Goal: Task Accomplishment & Management: Use online tool/utility

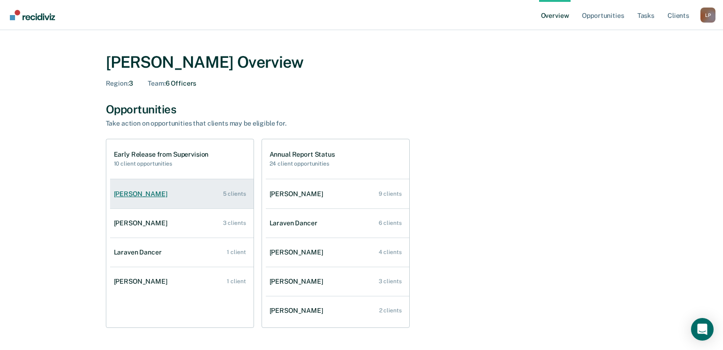
click at [144, 190] on div "[PERSON_NAME]" at bounding box center [142, 194] width 57 height 8
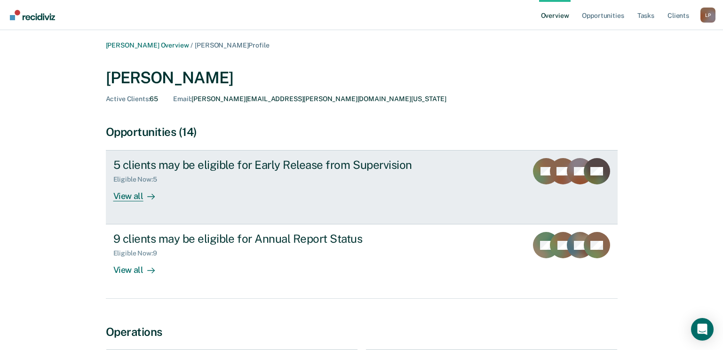
click at [144, 193] on div at bounding box center [148, 196] width 11 height 11
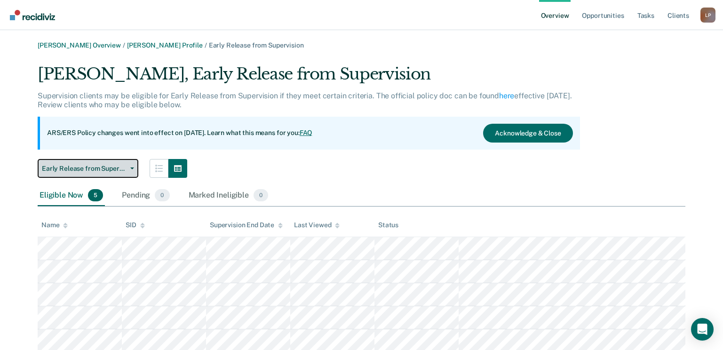
click at [126, 172] on button "Early Release from Supervision" at bounding box center [88, 168] width 101 height 19
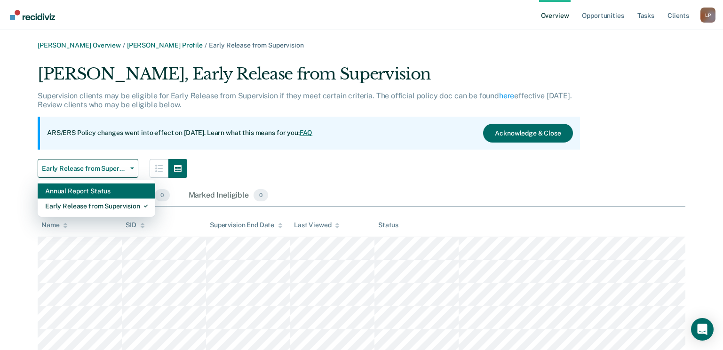
click at [114, 194] on div "Annual Report Status" at bounding box center [96, 190] width 102 height 15
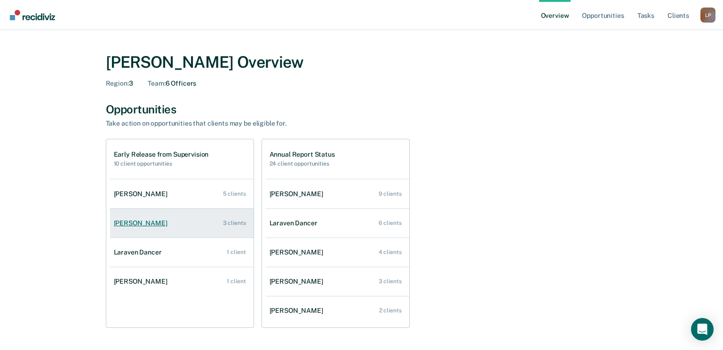
click at [153, 223] on div "[PERSON_NAME]" at bounding box center [142, 223] width 57 height 8
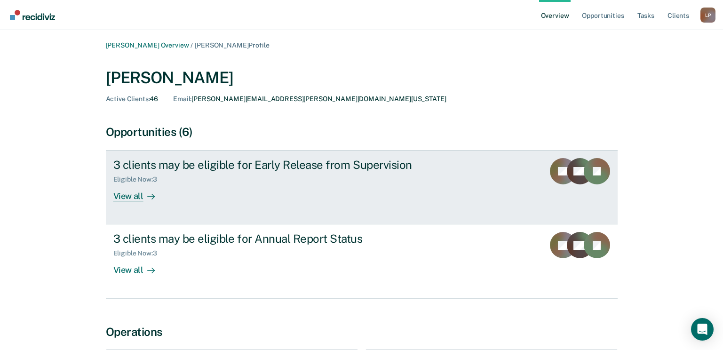
click at [130, 196] on div "View all" at bounding box center [139, 192] width 53 height 18
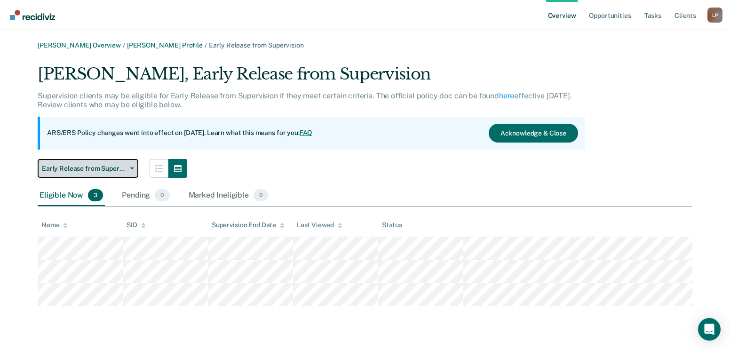
click at [134, 169] on icon "button" at bounding box center [132, 168] width 4 height 2
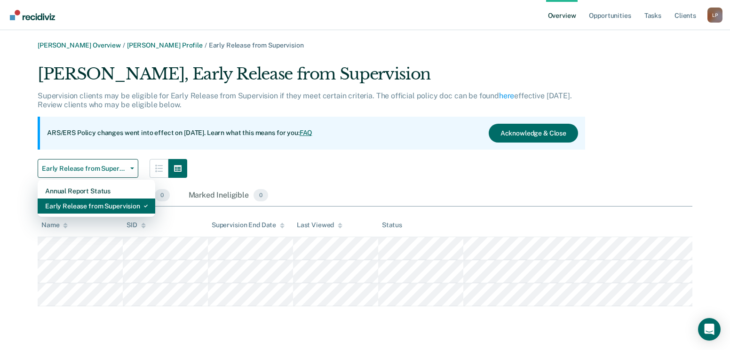
click at [127, 205] on div "Early Release from Supervision" at bounding box center [96, 205] width 102 height 15
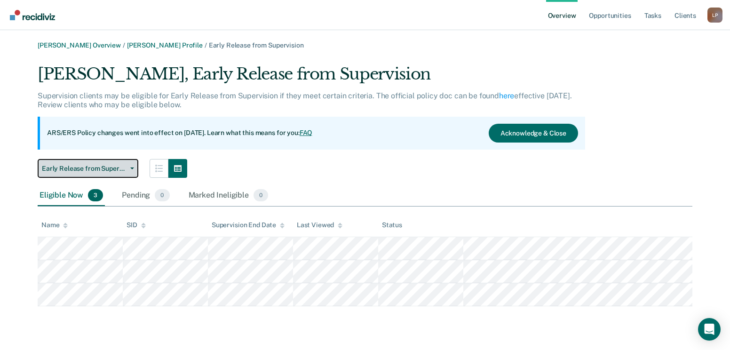
click at [102, 175] on button "Early Release from Supervision" at bounding box center [88, 168] width 101 height 19
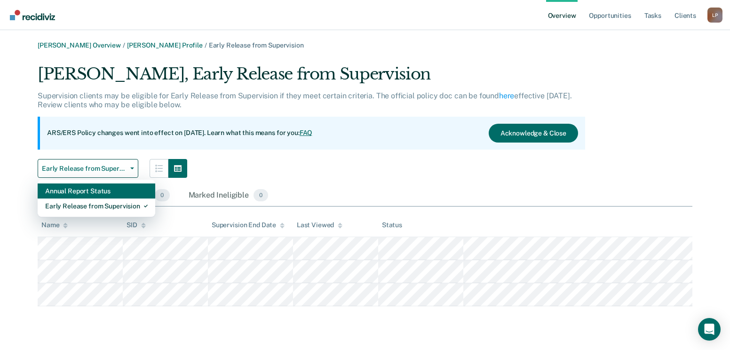
click at [107, 190] on div "Annual Report Status" at bounding box center [96, 190] width 102 height 15
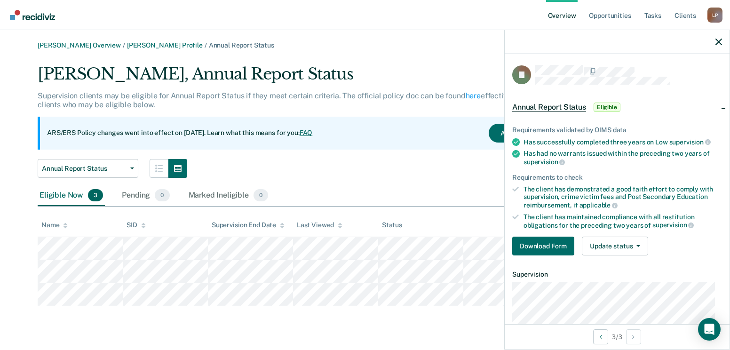
click at [715, 47] on div at bounding box center [616, 42] width 225 height 24
click at [716, 42] on icon "button" at bounding box center [718, 42] width 7 height 7
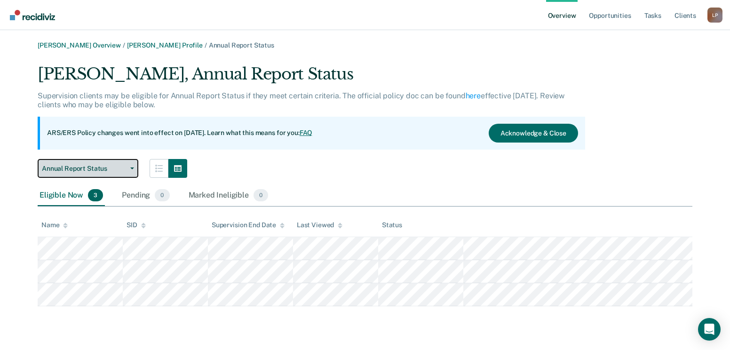
click at [66, 165] on span "Annual Report Status" at bounding box center [84, 169] width 85 height 8
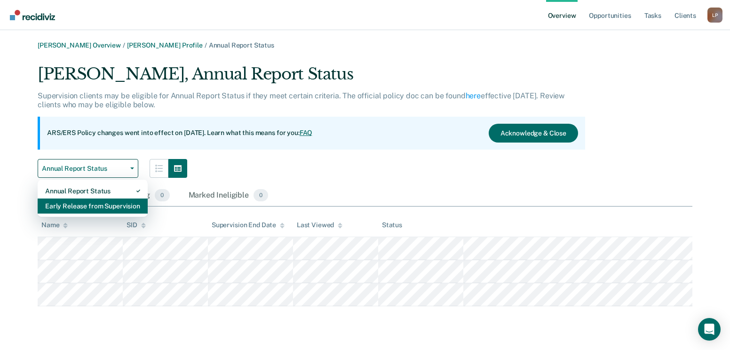
click at [80, 204] on div "Early Release from Supervision" at bounding box center [92, 205] width 95 height 15
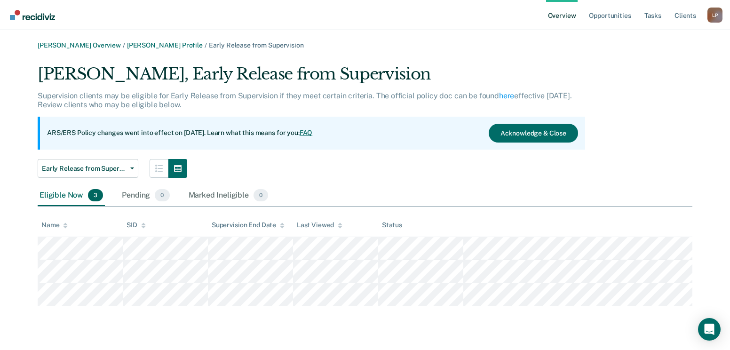
click at [401, 175] on div "Early Release from Supervision Annual Report Status Early Release from Supervis…" at bounding box center [311, 168] width 547 height 19
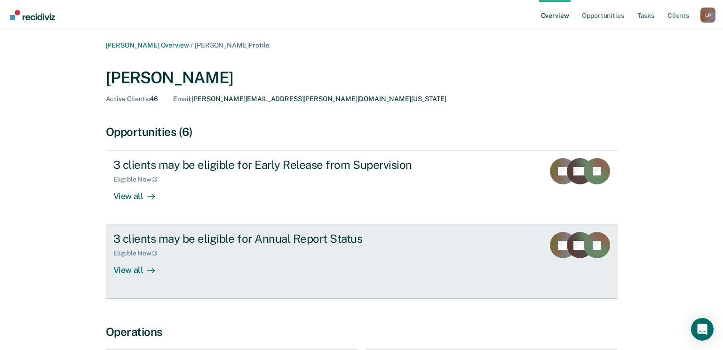
click at [130, 268] on div "View all" at bounding box center [139, 266] width 53 height 18
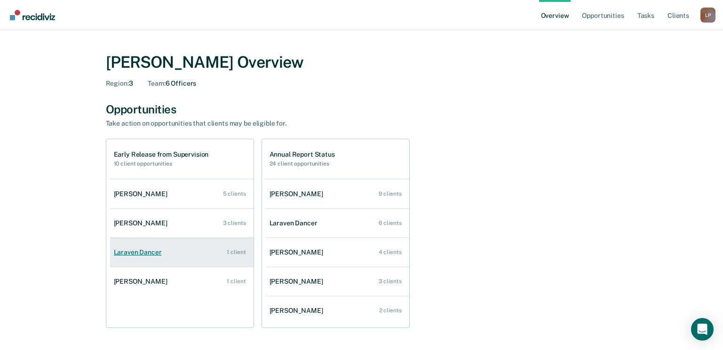
click at [133, 252] on div "Laraven Dancer" at bounding box center [140, 252] width 52 height 8
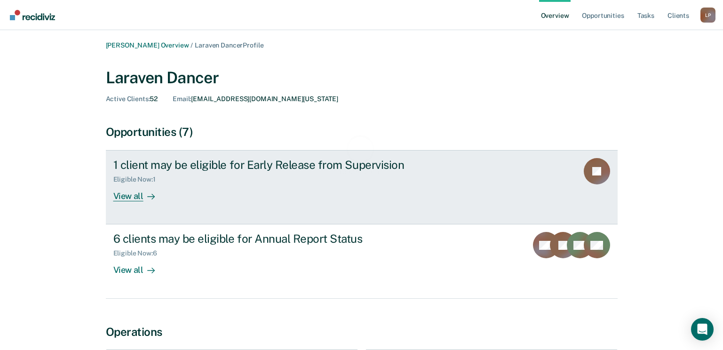
click at [127, 190] on div "View all" at bounding box center [139, 192] width 53 height 18
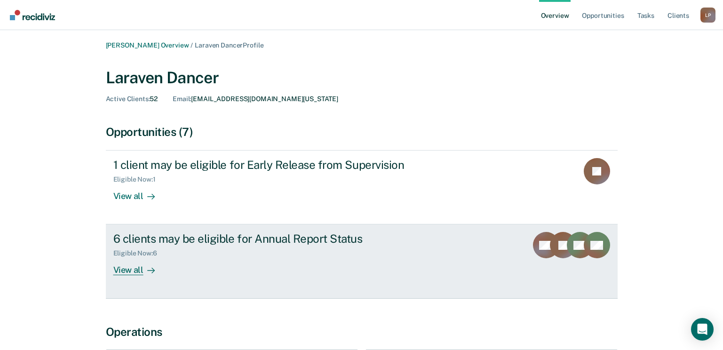
click at [137, 276] on link "6 clients may be eligible for Annual Report Status Eligible Now : 6 View all FM…" at bounding box center [362, 261] width 512 height 74
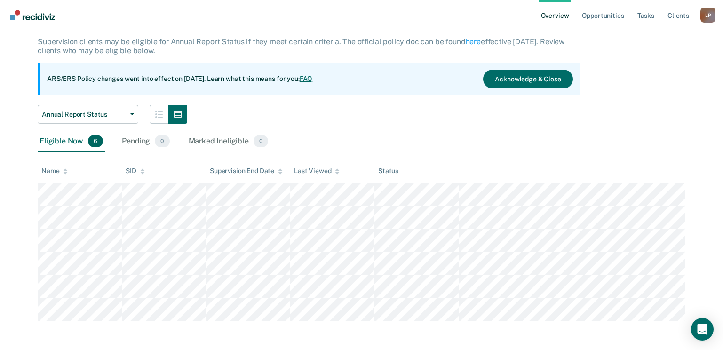
scroll to position [55, 0]
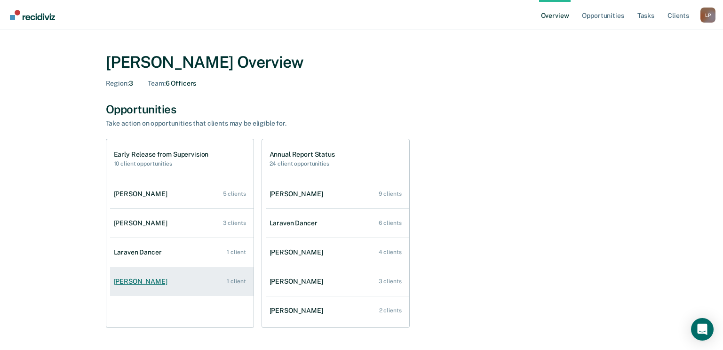
click at [122, 283] on div "[PERSON_NAME]" at bounding box center [142, 281] width 57 height 8
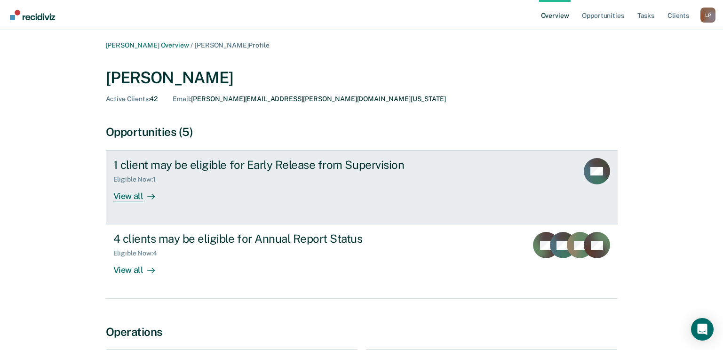
click at [120, 197] on div "View all" at bounding box center [139, 192] width 53 height 18
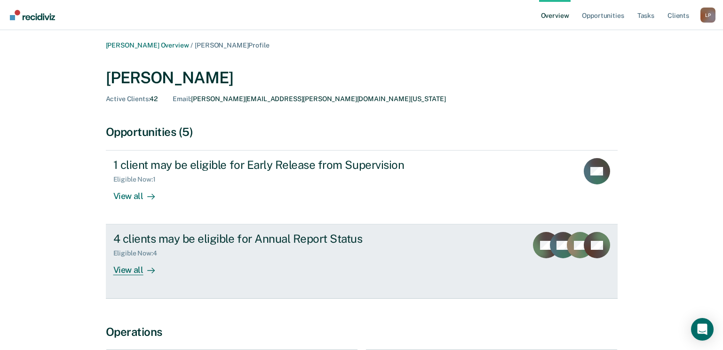
click at [113, 267] on div "View all" at bounding box center [139, 266] width 53 height 18
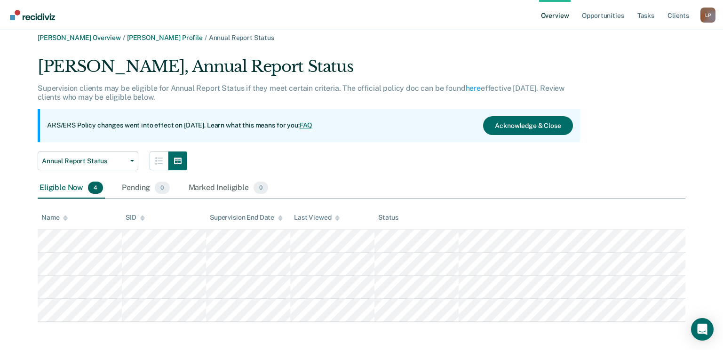
scroll to position [9, 0]
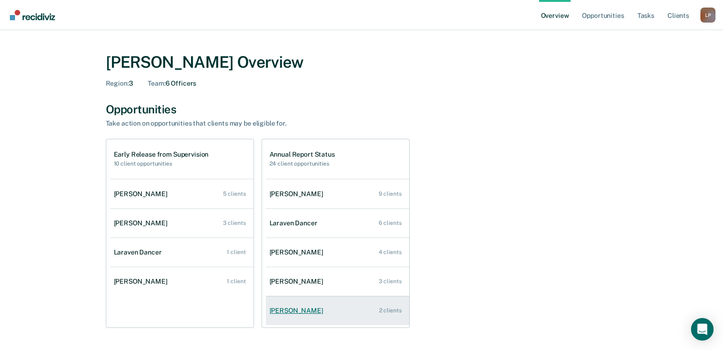
click at [294, 306] on link "[PERSON_NAME] 2 clients" at bounding box center [337, 310] width 143 height 27
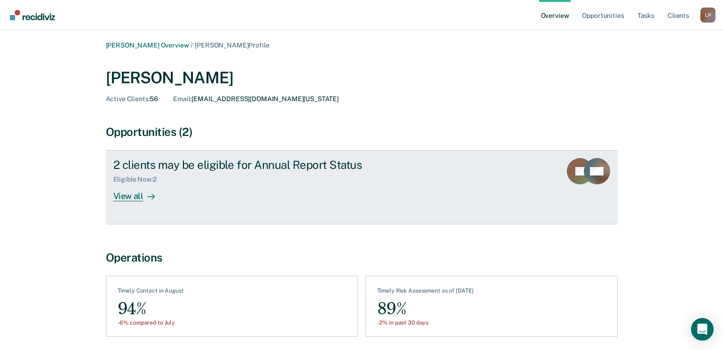
click at [133, 195] on div "View all" at bounding box center [139, 192] width 53 height 18
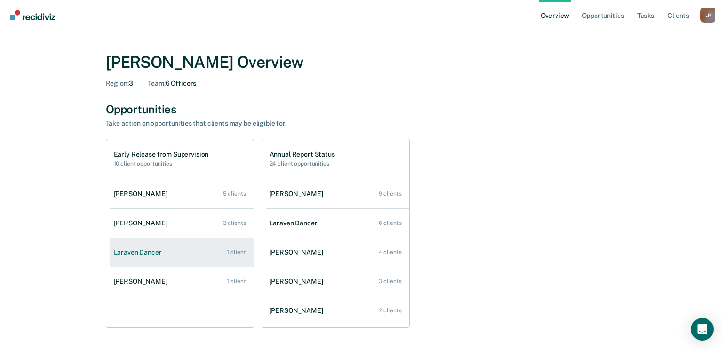
click at [156, 254] on div "Laraven Dancer" at bounding box center [140, 252] width 52 height 8
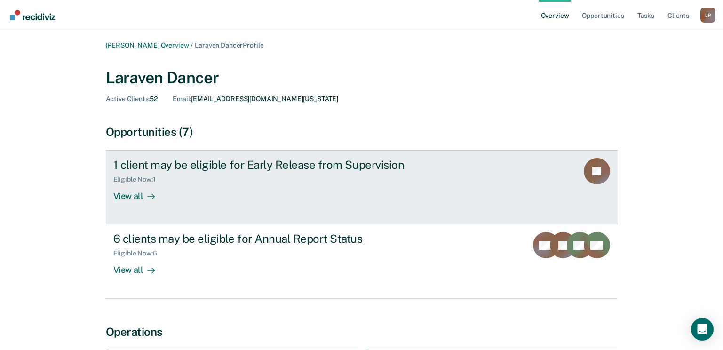
click at [143, 196] on div at bounding box center [148, 196] width 11 height 11
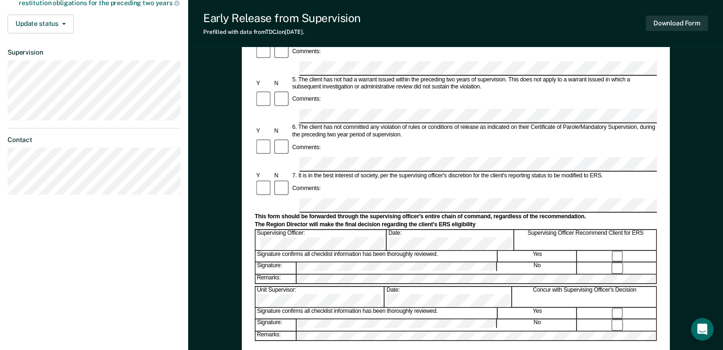
scroll to position [282, 0]
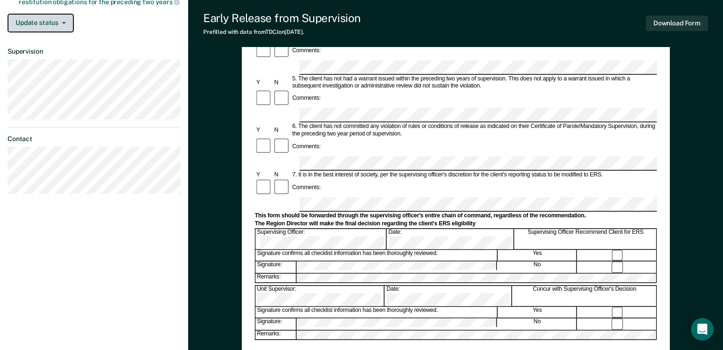
click at [49, 28] on button "Update status" at bounding box center [41, 23] width 66 height 19
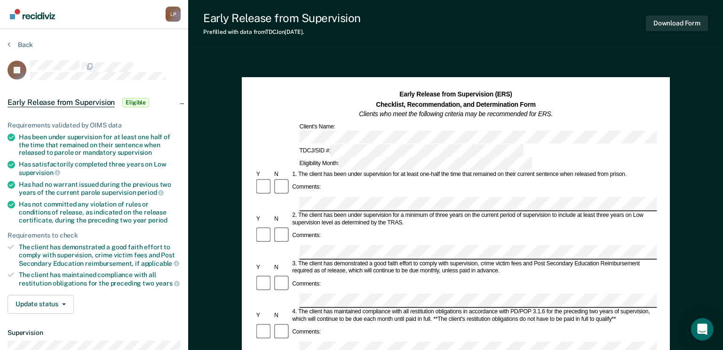
scroll to position [0, 0]
